Goal: Check status: Check status

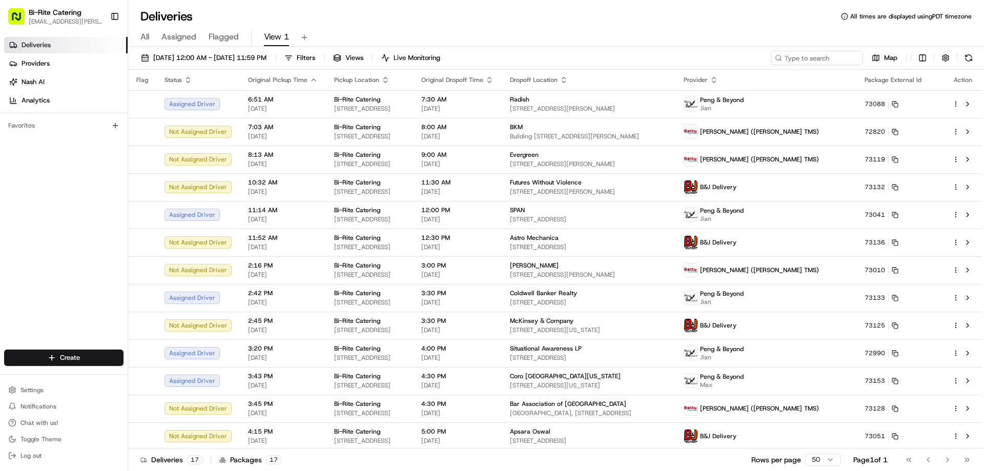
scroll to position [103, 0]
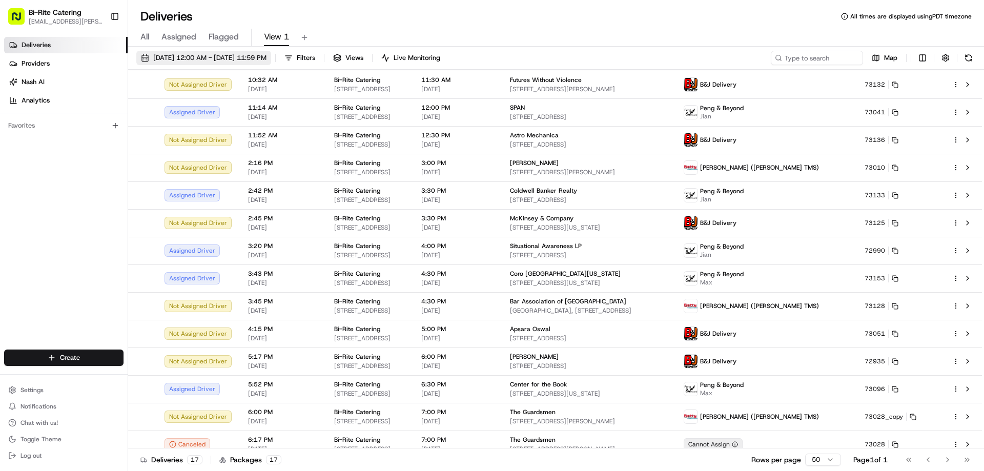
click at [203, 51] on button "[DATE] 12:00 AM - [DATE] 11:59 PM" at bounding box center [203, 58] width 135 height 14
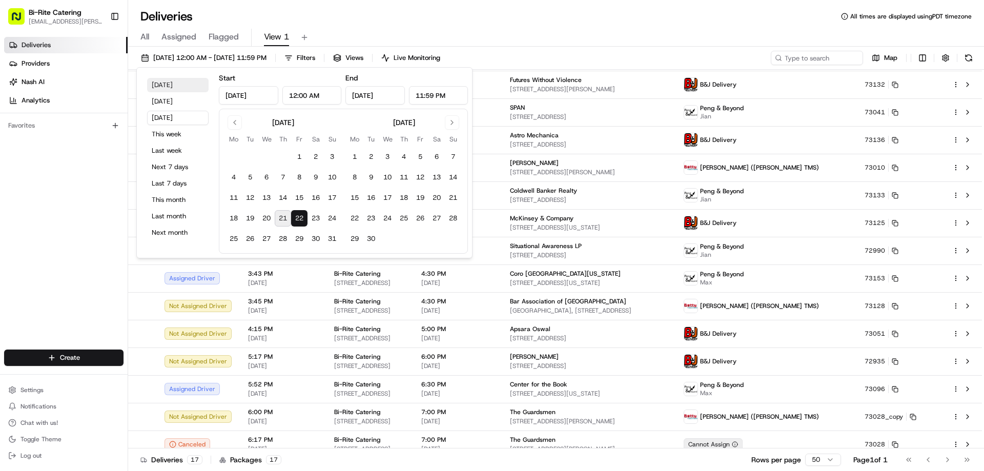
click at [176, 81] on button "[DATE]" at bounding box center [178, 85] width 62 height 14
type input "[DATE]"
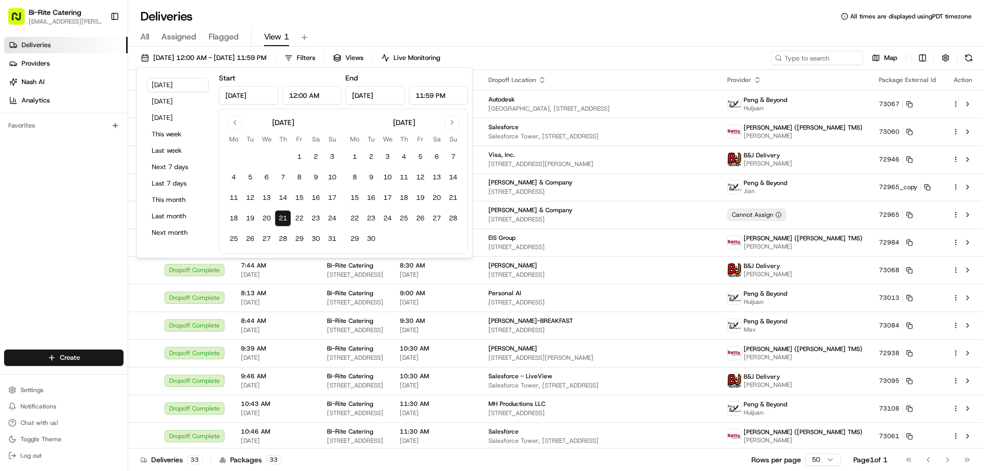
click at [517, 38] on div "All Assigned Flagged View 1" at bounding box center [556, 38] width 856 height 18
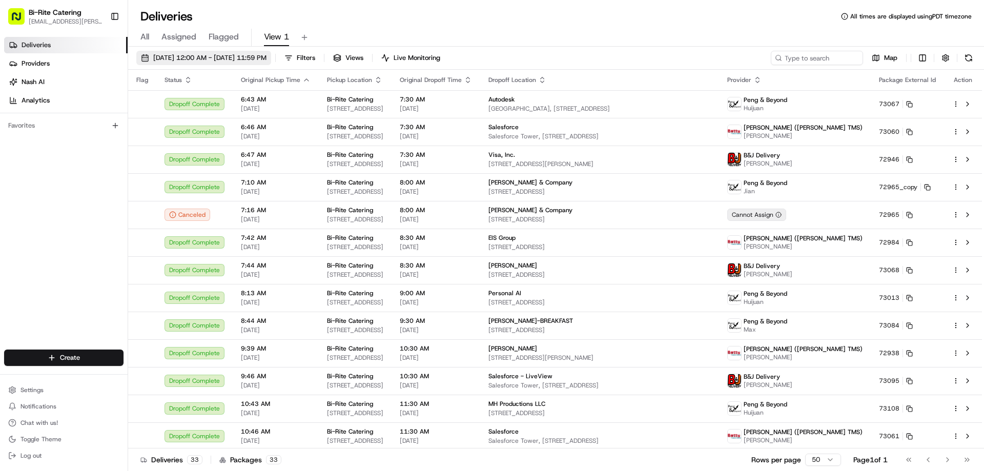
click at [231, 58] on span "[DATE] 12:00 AM - [DATE] 11:59 PM" at bounding box center [209, 57] width 113 height 9
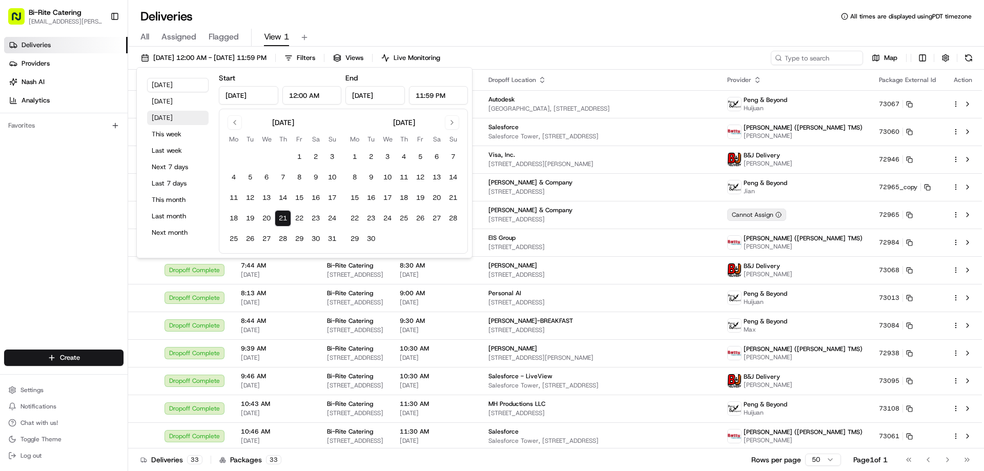
click at [165, 116] on button "[DATE]" at bounding box center [178, 118] width 62 height 14
type input "[DATE]"
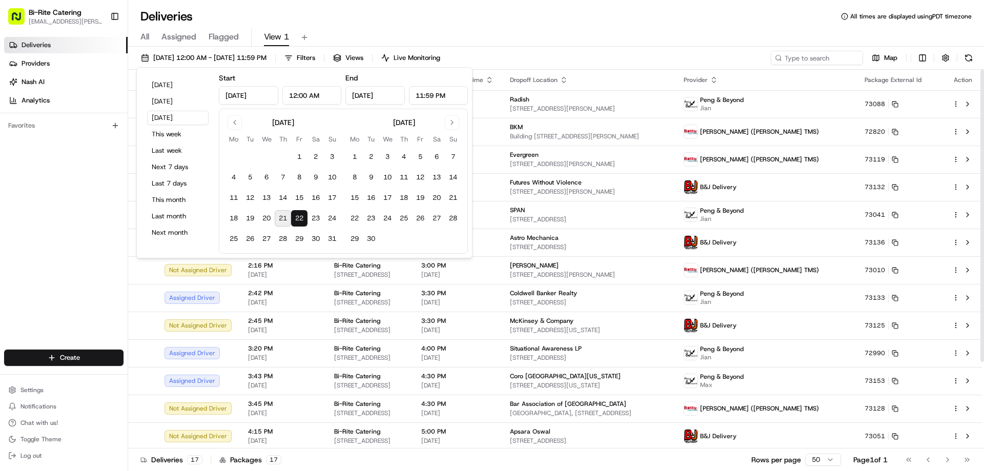
click at [601, 44] on div "All Assigned Flagged View 1" at bounding box center [556, 38] width 856 height 18
